Goal: Information Seeking & Learning: Learn about a topic

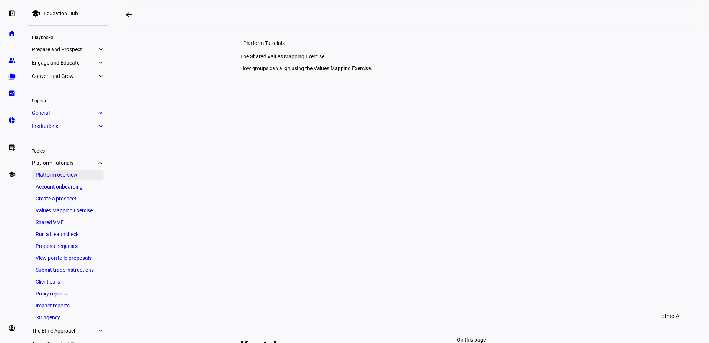
click at [51, 174] on link "Platform overview" at bounding box center [68, 174] width 72 height 10
click at [101, 49] on eth-mat-symbol "expand_more" at bounding box center [100, 49] width 7 height 7
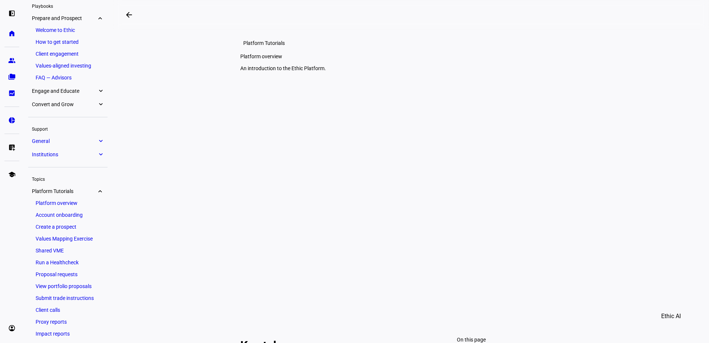
scroll to position [40, 0]
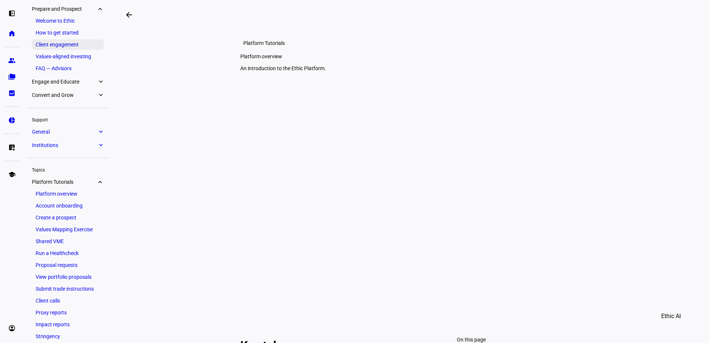
click at [63, 42] on link "Client engagement" at bounding box center [68, 44] width 72 height 10
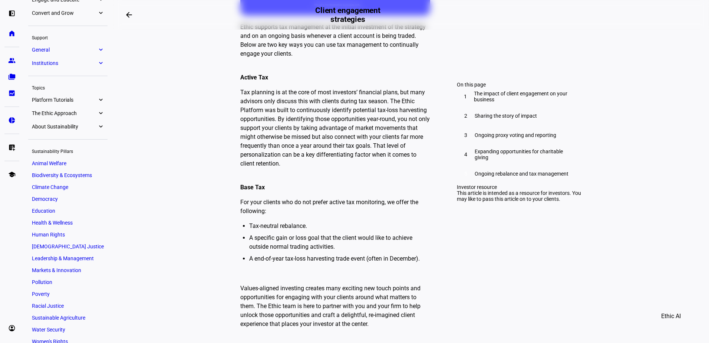
scroll to position [134, 0]
